Goal: Transaction & Acquisition: Download file/media

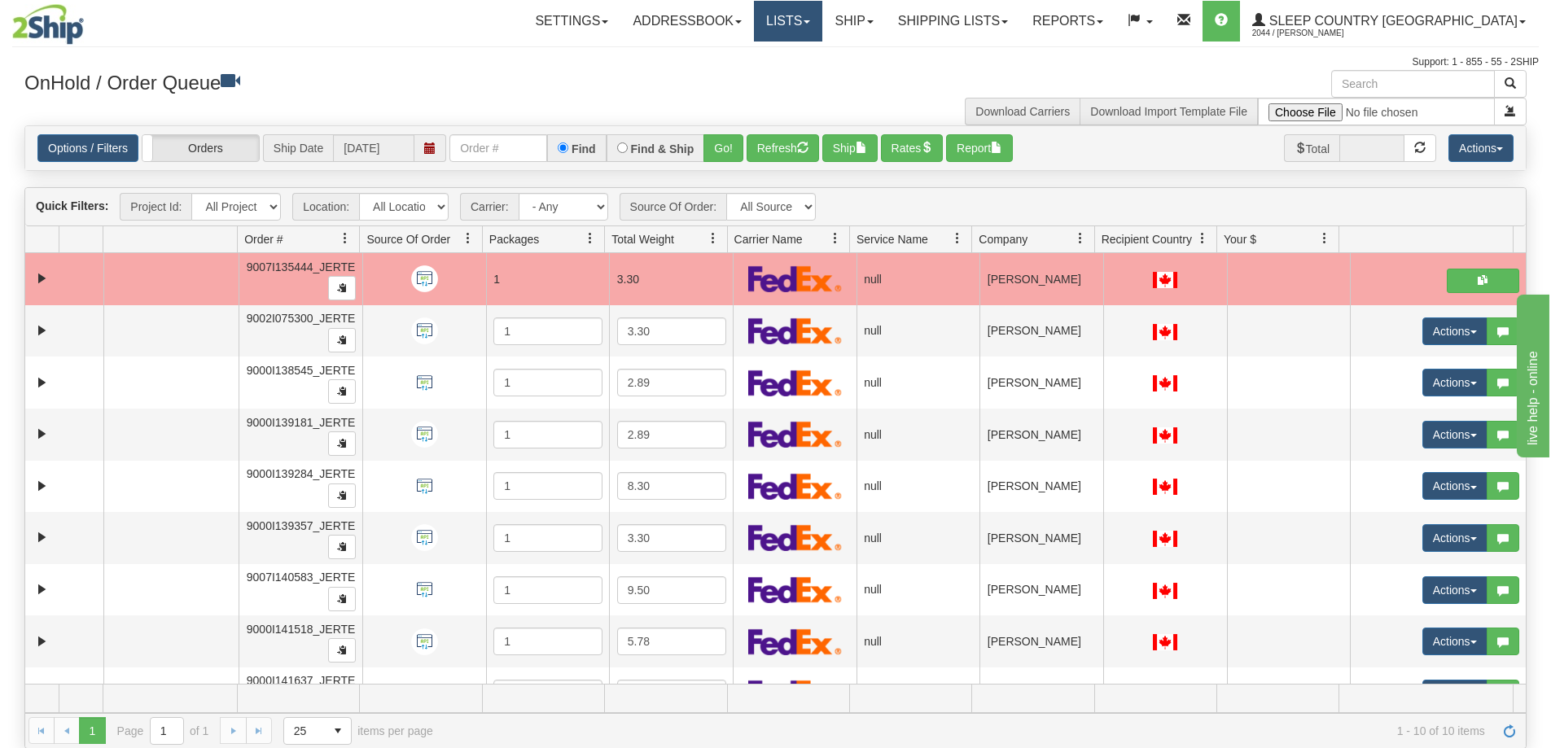
click at [822, 28] on link "Lists" at bounding box center [788, 21] width 68 height 41
click at [885, 29] on link "Ship" at bounding box center [853, 21] width 63 height 41
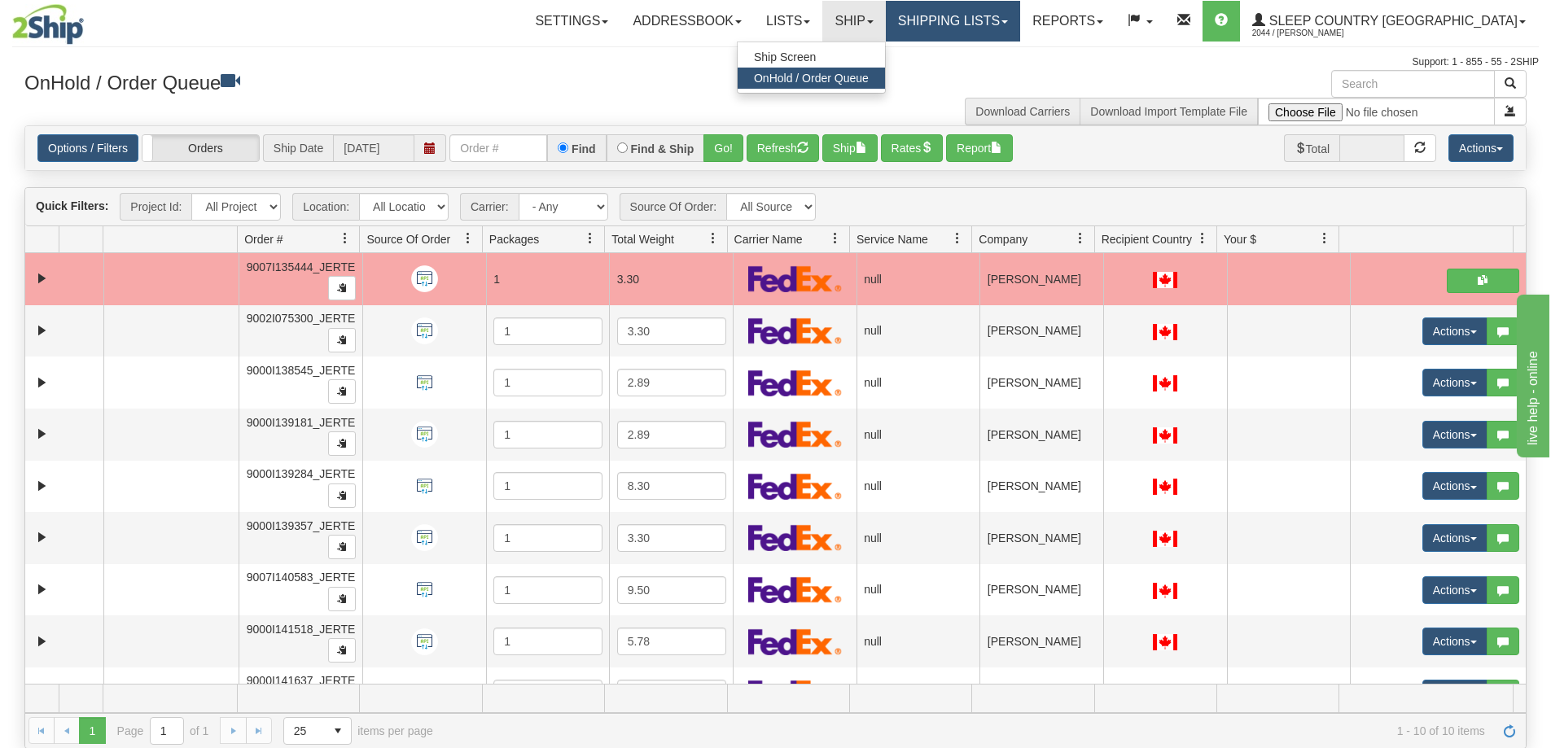
click at [999, 13] on link "Shipping lists" at bounding box center [953, 21] width 134 height 41
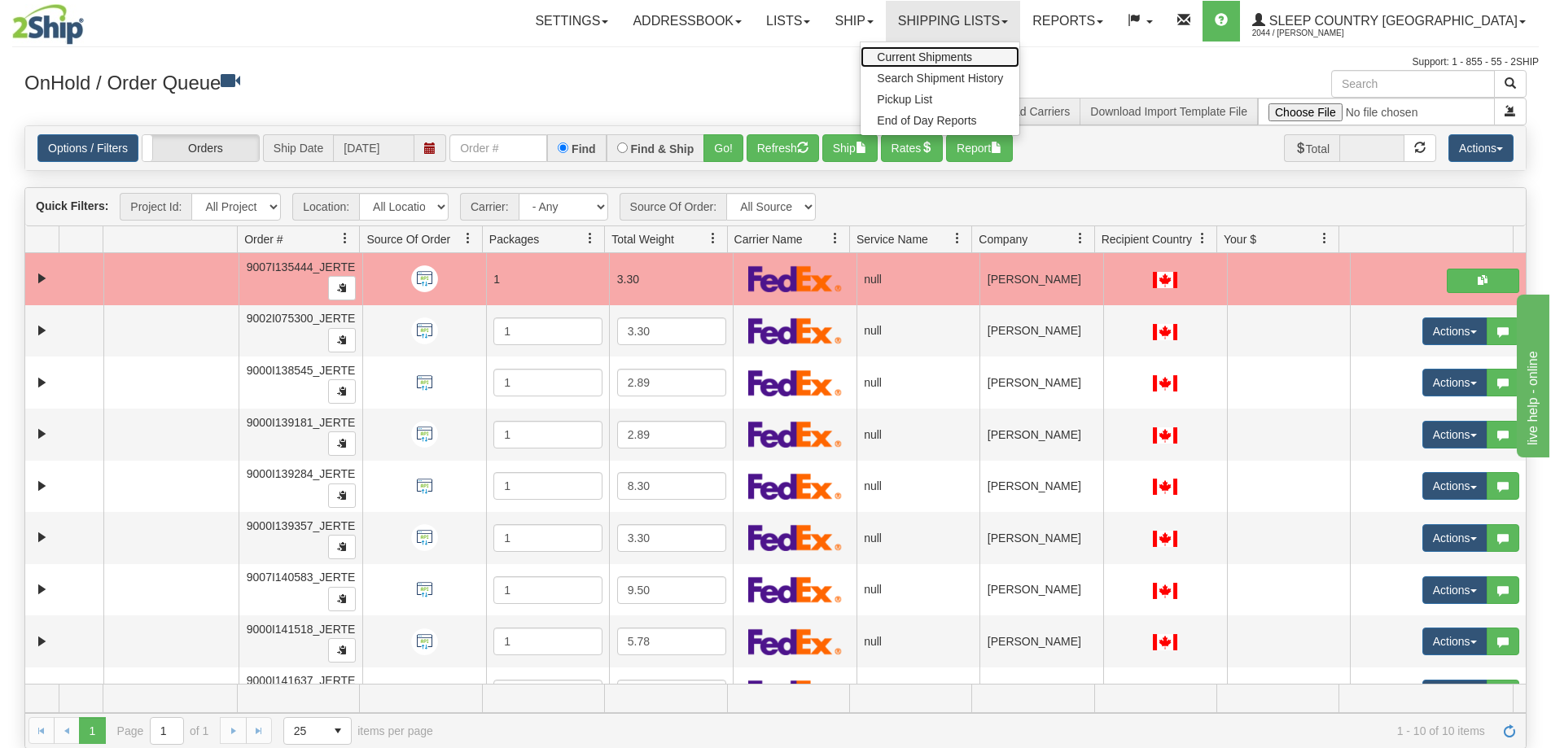
click at [972, 54] on span "Current Shipments" at bounding box center [924, 56] width 95 height 13
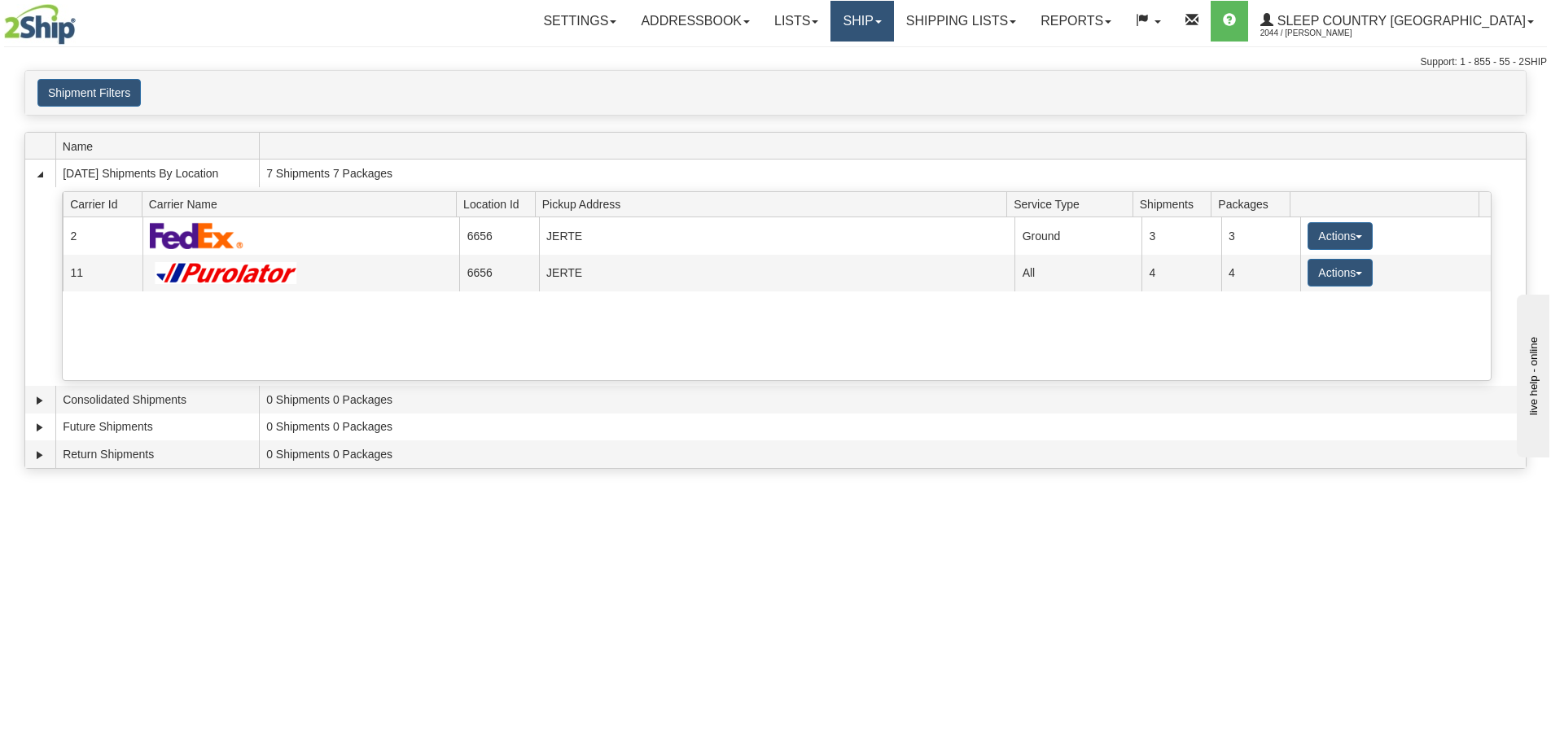
click at [893, 24] on link "Ship" at bounding box center [861, 21] width 63 height 41
click at [877, 84] on span "OnHold / Order Queue" at bounding box center [819, 78] width 115 height 13
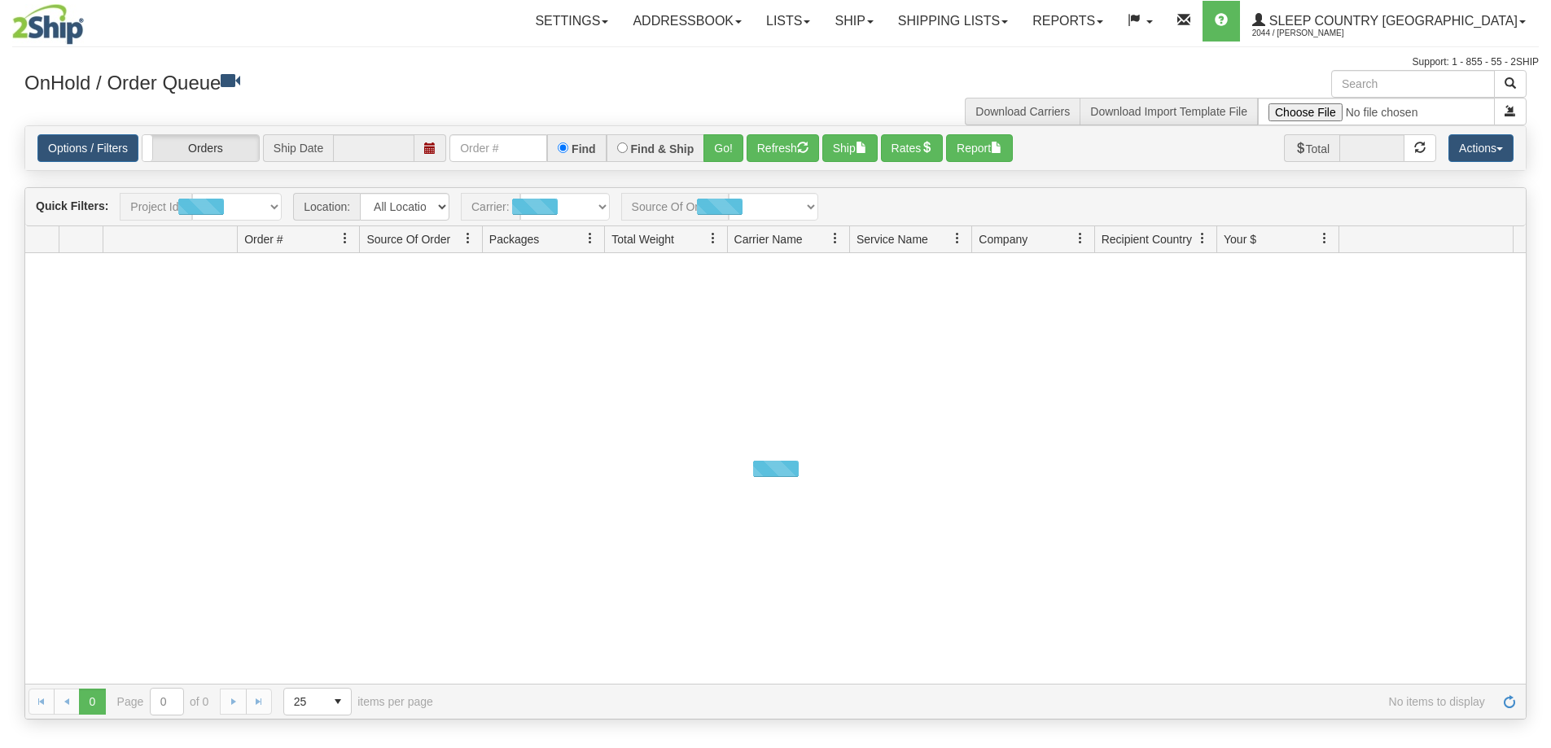
type input "[DATE]"
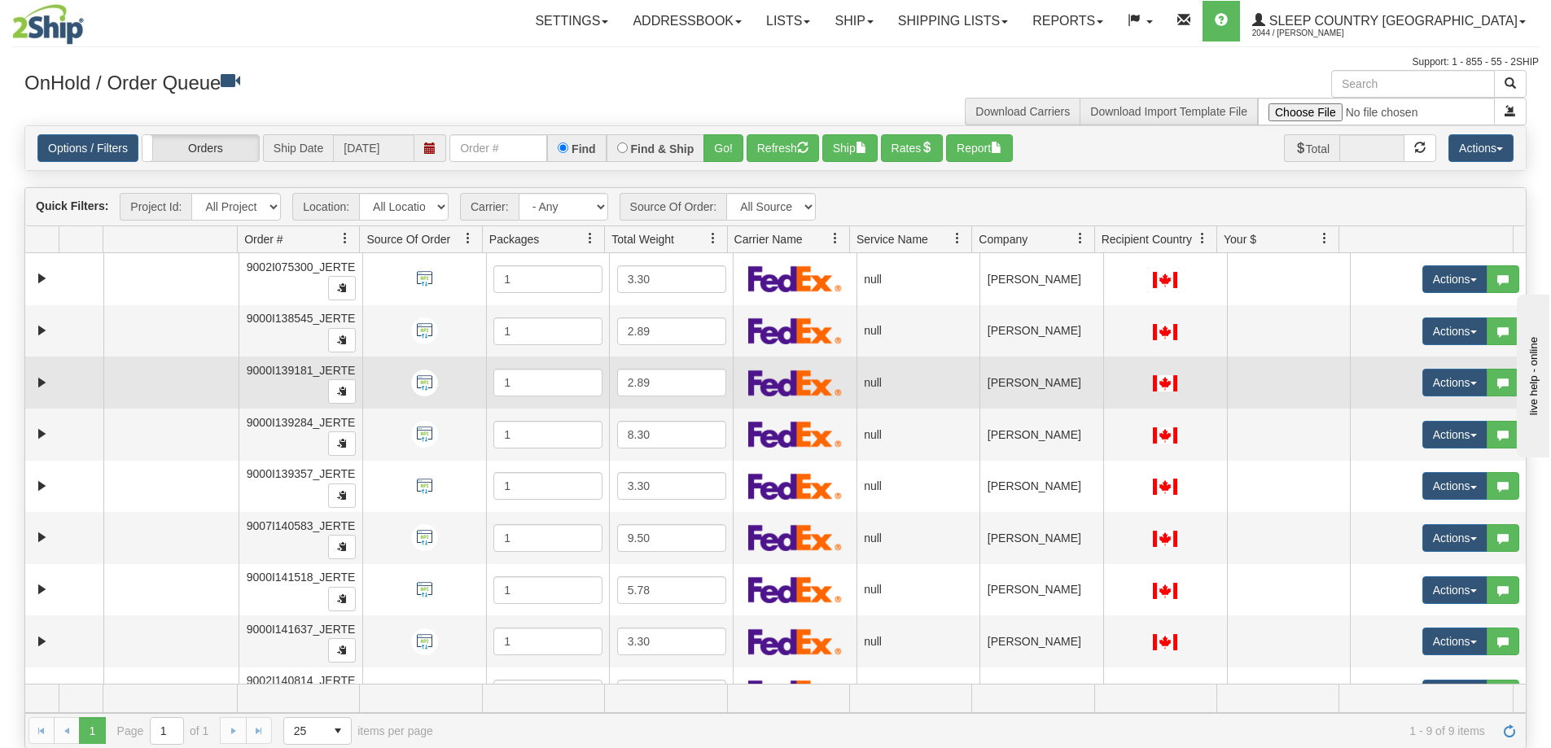
scroll to position [35, 0]
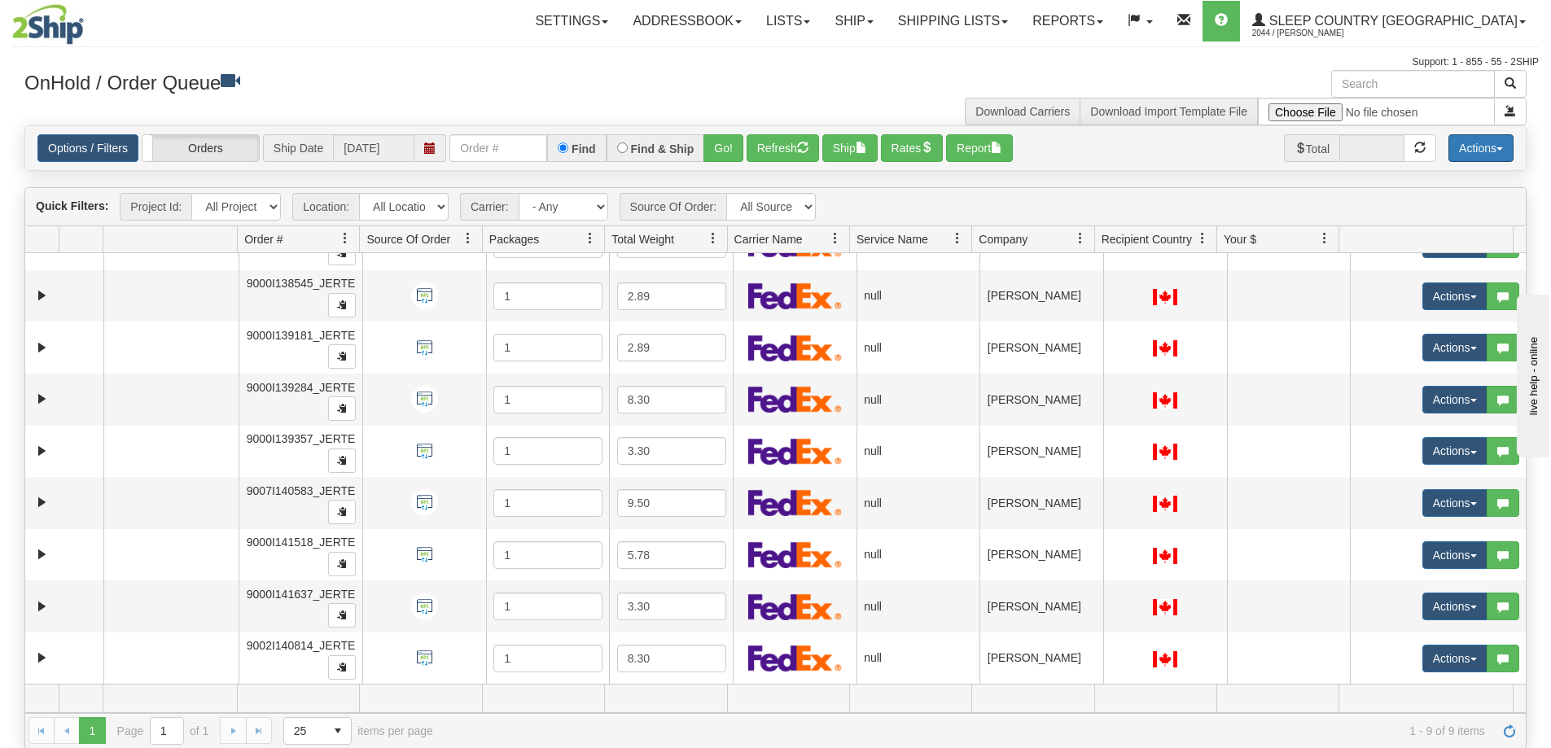
drag, startPoint x: 1486, startPoint y: 144, endPoint x: 1480, endPoint y: 154, distance: 11.3
click at [1487, 147] on button "Actions" at bounding box center [1480, 148] width 65 height 28
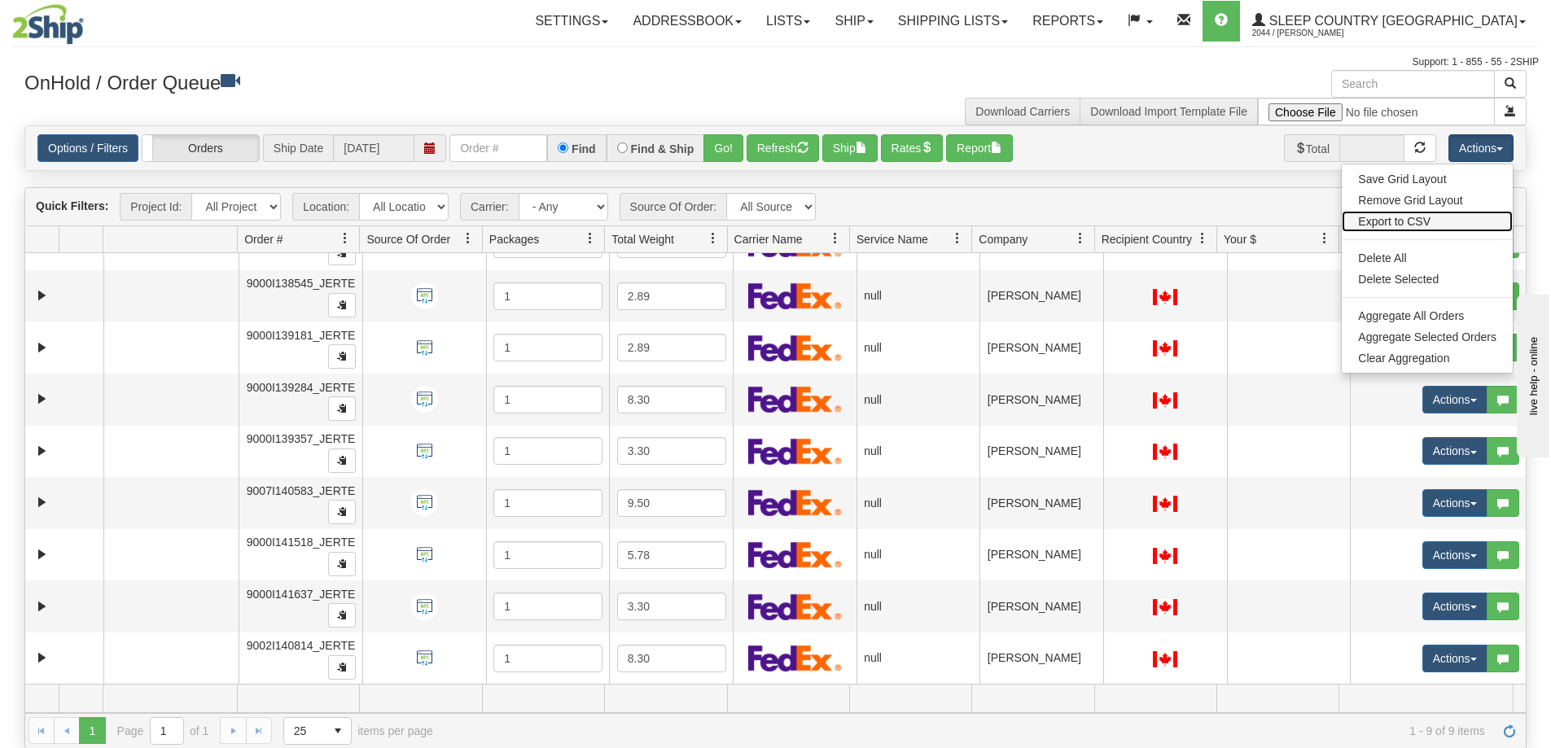
click at [1412, 222] on link "Export to CSV" at bounding box center [1427, 221] width 171 height 21
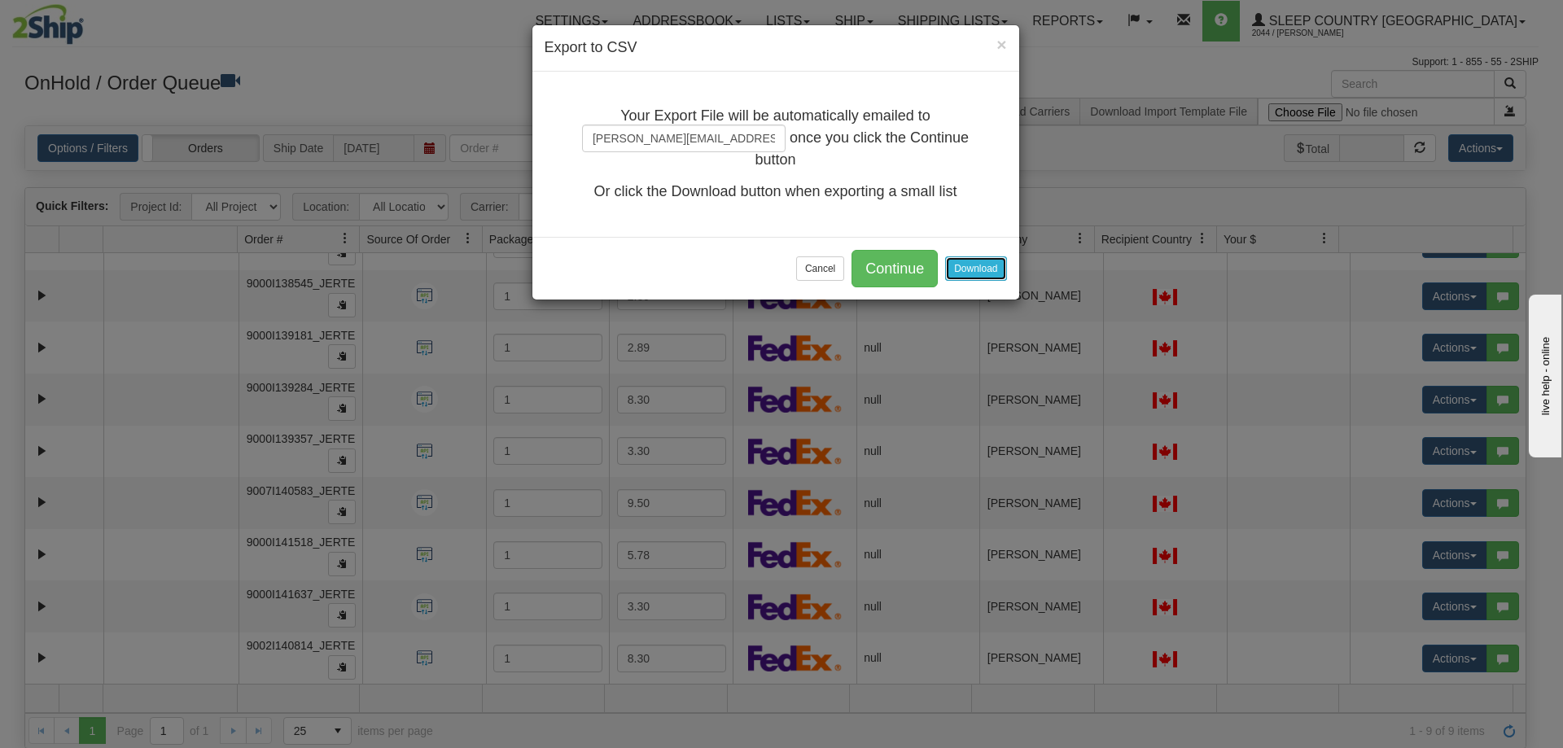
click at [985, 266] on button "Download" at bounding box center [975, 268] width 61 height 24
click at [825, 274] on button "Cancel" at bounding box center [820, 268] width 48 height 24
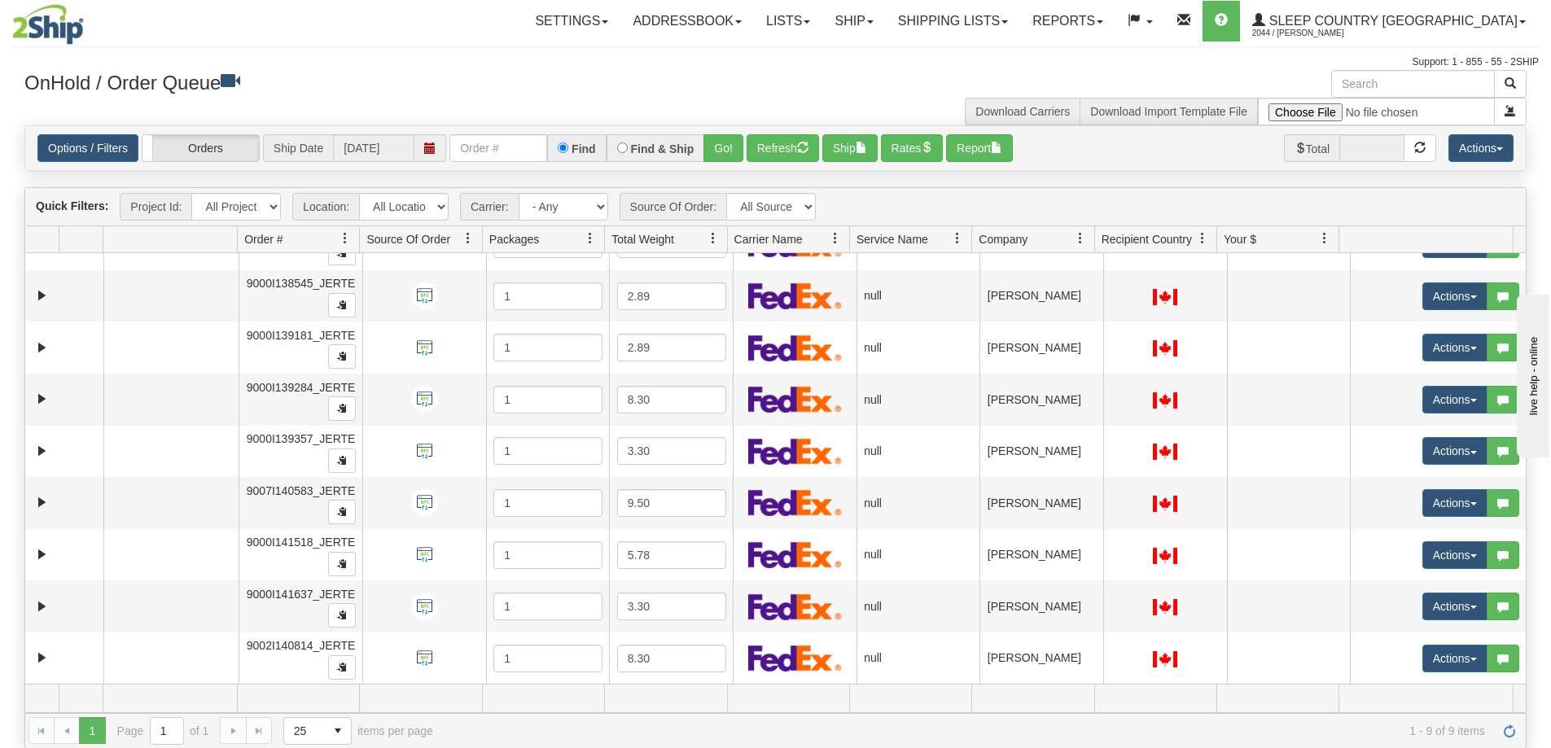
scroll to position [0, 0]
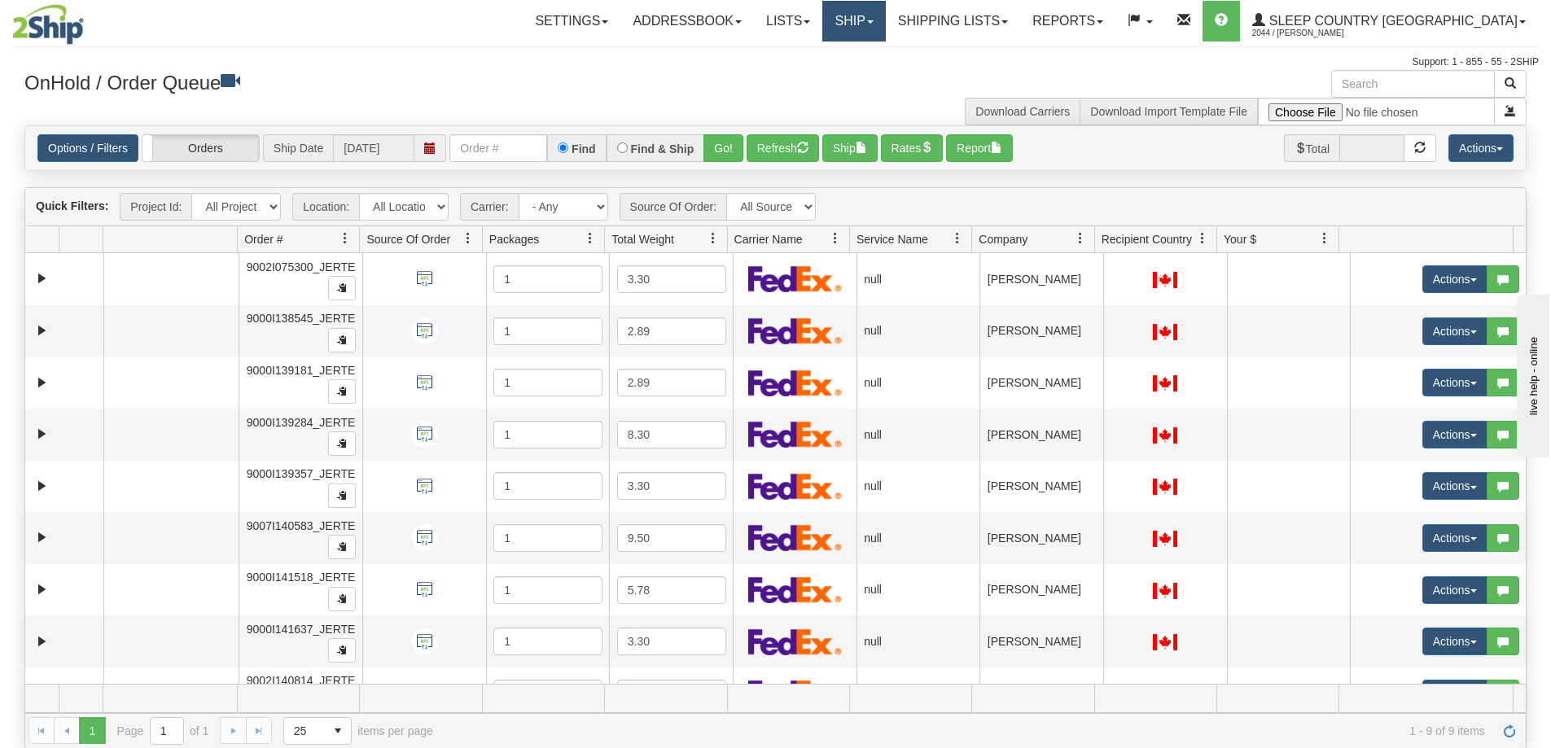
click at [885, 26] on link "Ship" at bounding box center [853, 21] width 63 height 41
